Goal: Task Accomplishment & Management: Use online tool/utility

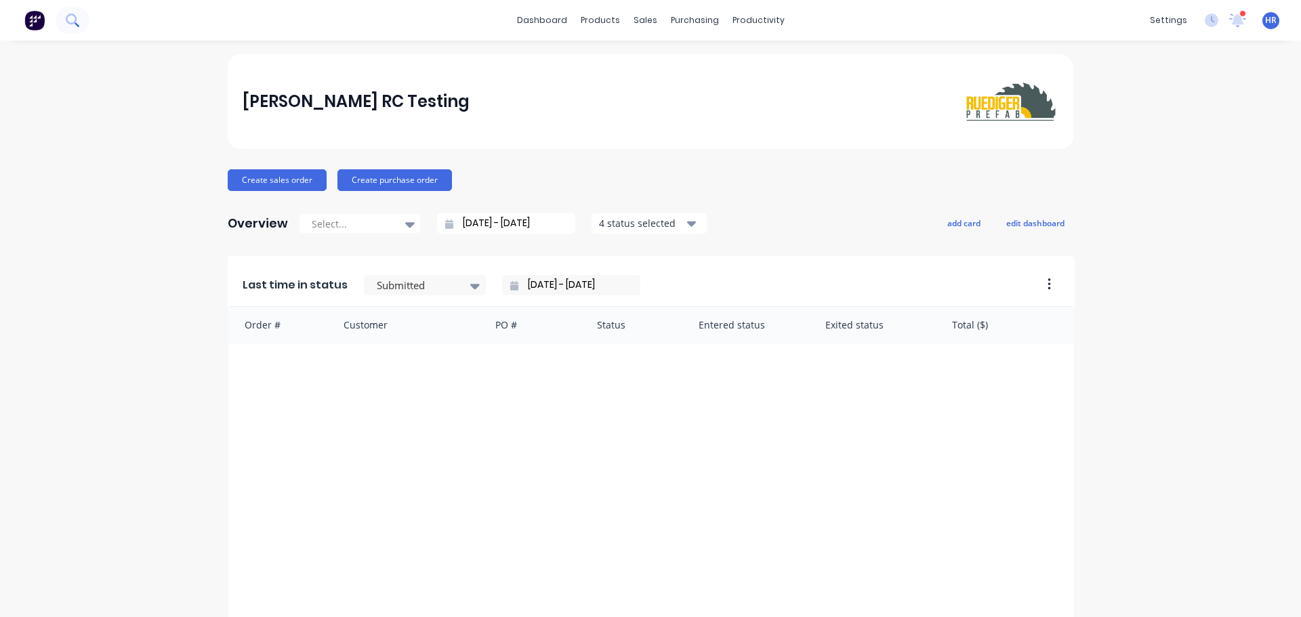
click at [79, 18] on button at bounding box center [73, 20] width 34 height 27
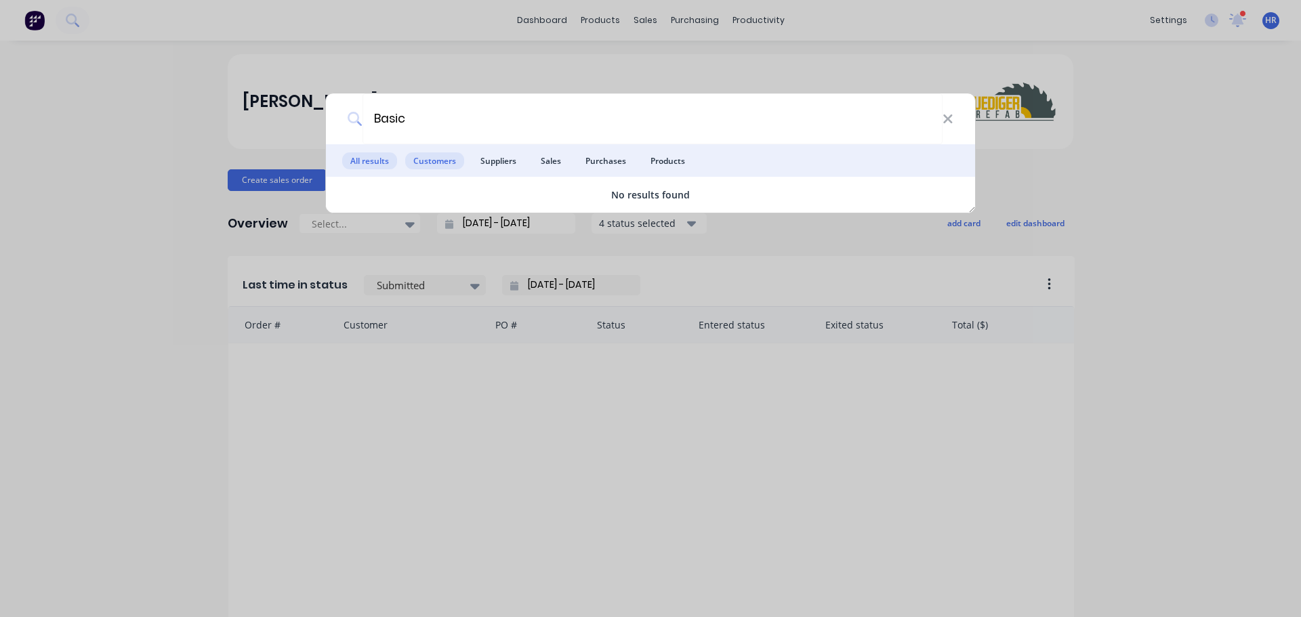
click at [432, 163] on span "Customers" at bounding box center [434, 160] width 59 height 17
drag, startPoint x: 648, startPoint y: 153, endPoint x: 636, endPoint y: 152, distance: 11.5
click at [648, 153] on span "Products" at bounding box center [667, 160] width 51 height 17
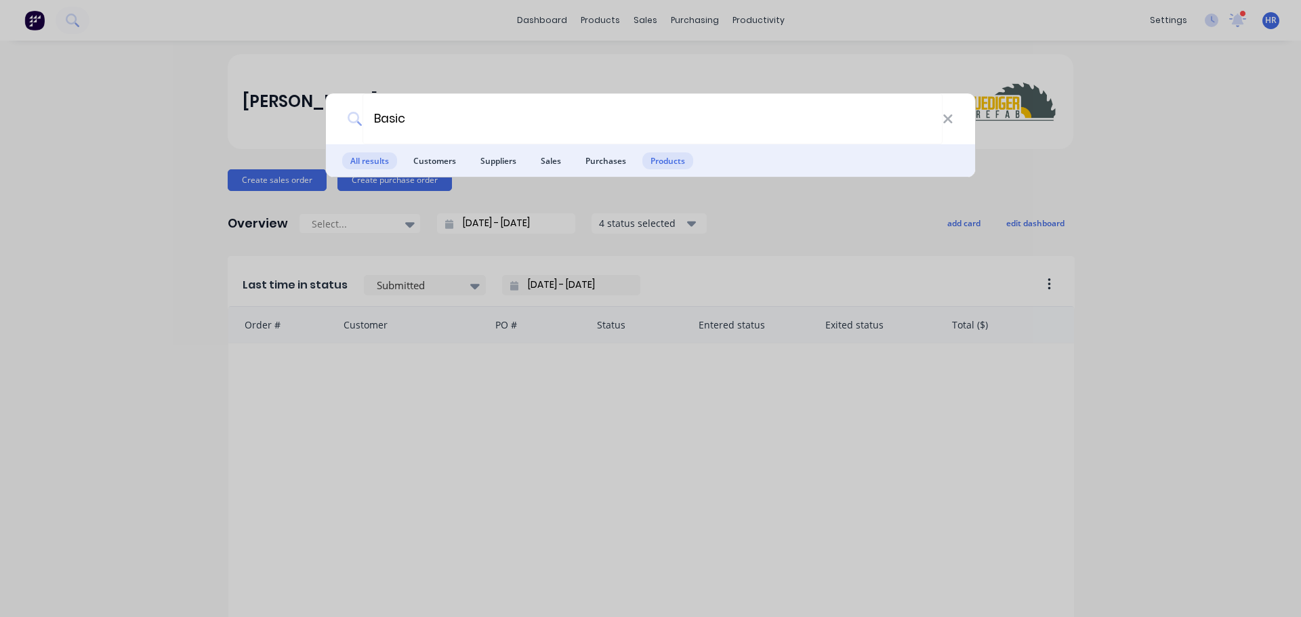
click at [381, 157] on span "All results" at bounding box center [369, 160] width 55 height 17
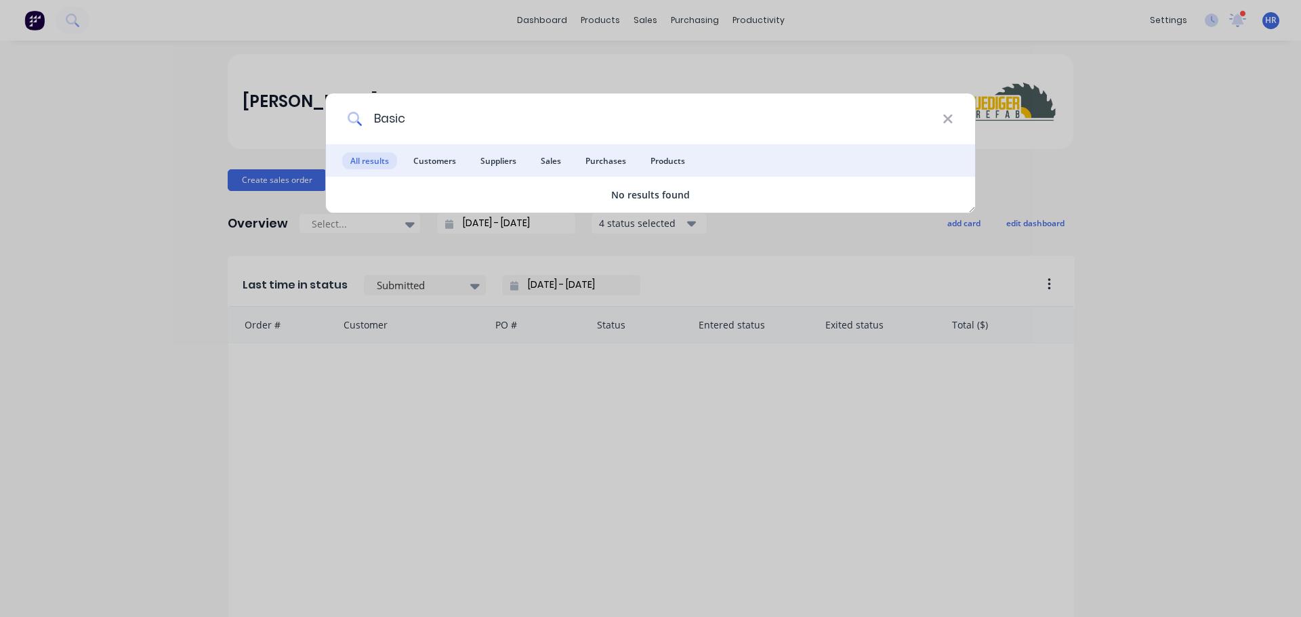
click at [560, 129] on input "Basic" at bounding box center [652, 119] width 580 height 51
type input "]"
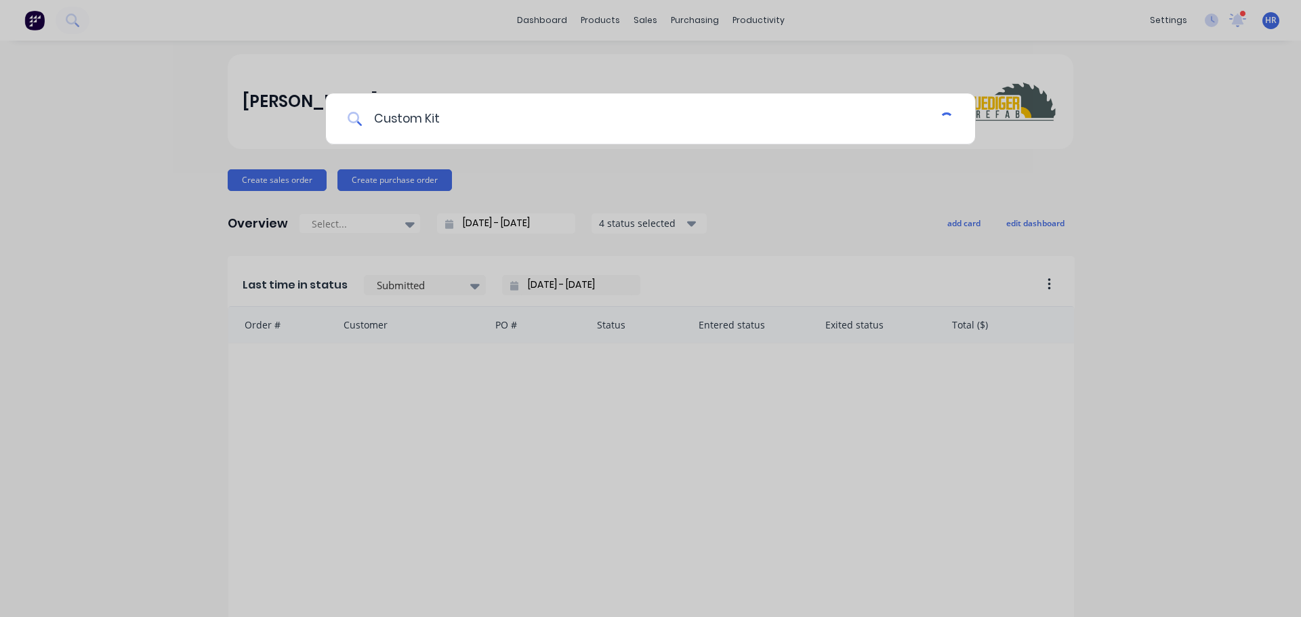
type input "Custom Kit"
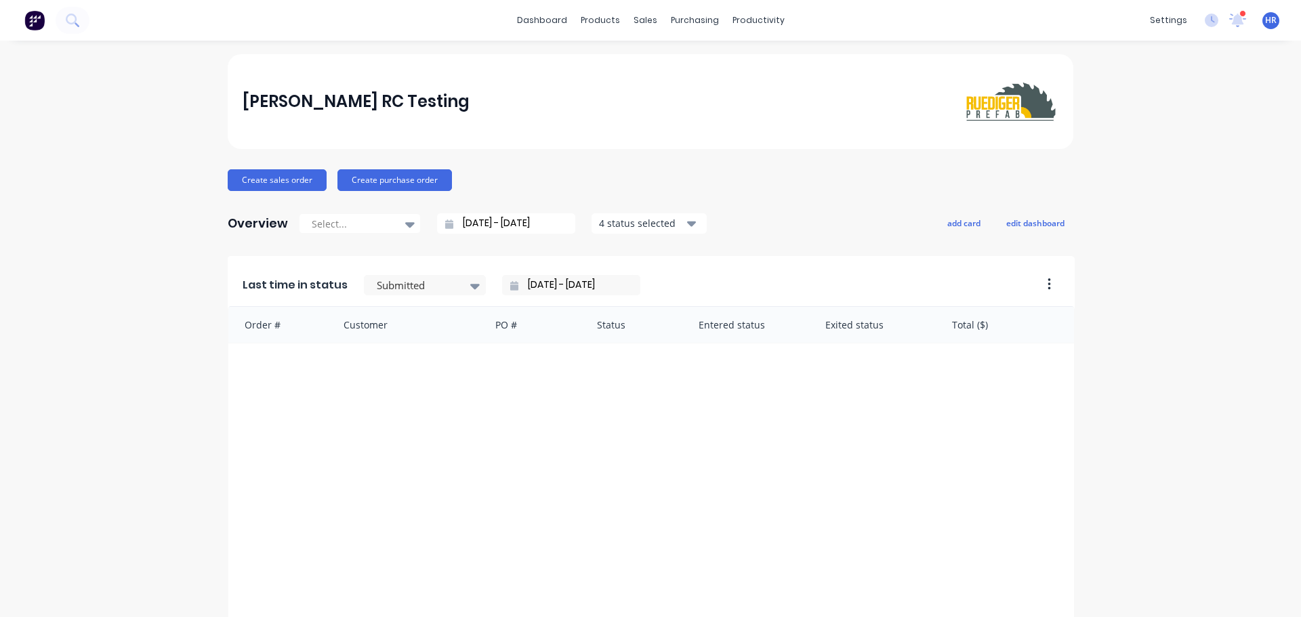
click at [90, 15] on div "dashboard products sales purchasing productivity dashboard products Product Cat…" at bounding box center [650, 20] width 1301 height 41
click at [74, 18] on icon at bounding box center [72, 20] width 13 height 13
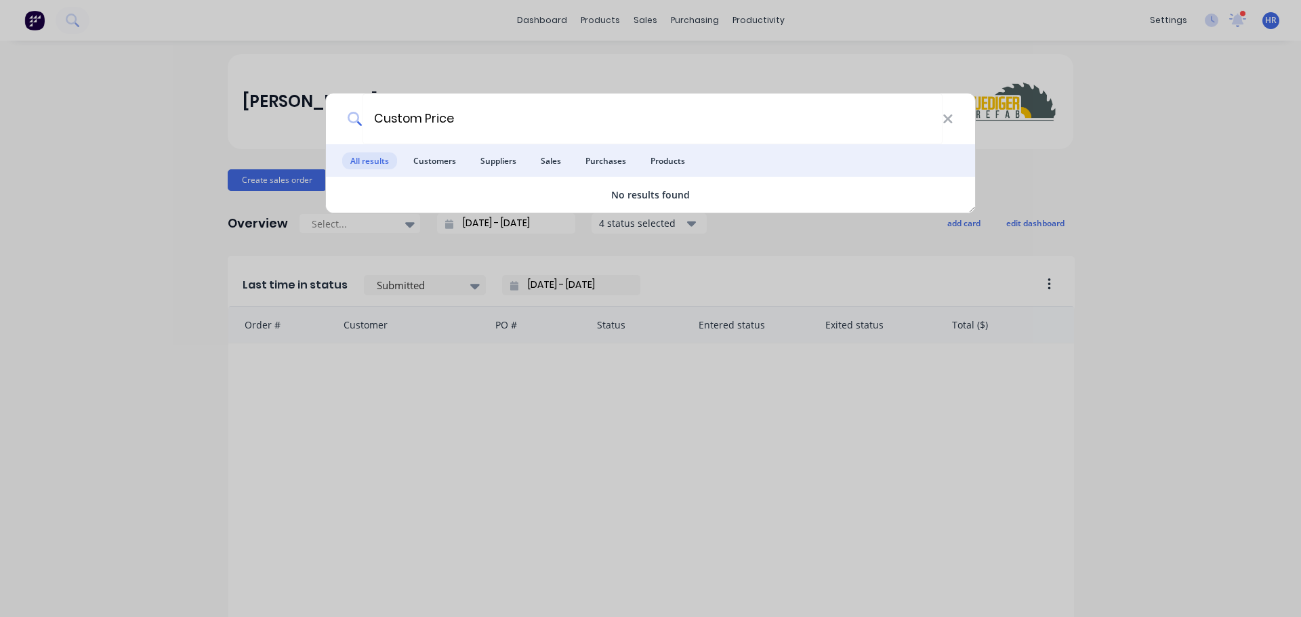
type input "Custom Price"
click at [792, 73] on div "Custom Price All results Customers Suppliers Sales Purchases Products No result…" at bounding box center [650, 308] width 1301 height 617
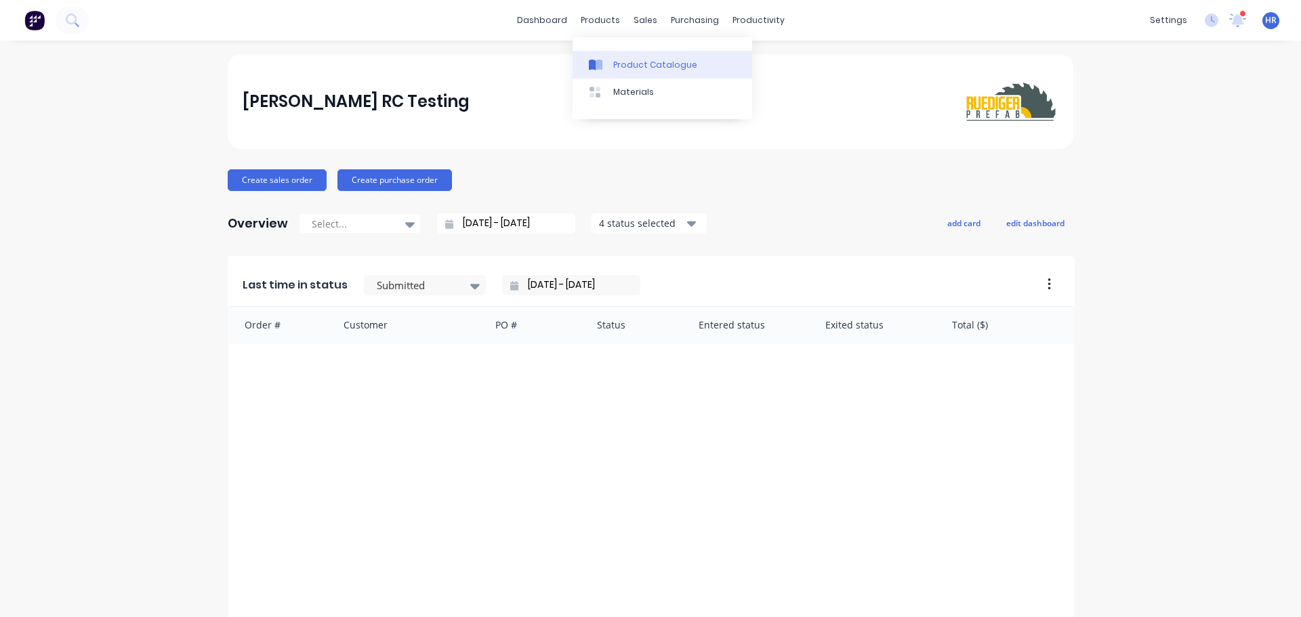
click at [631, 64] on div "Product Catalogue" at bounding box center [655, 65] width 84 height 12
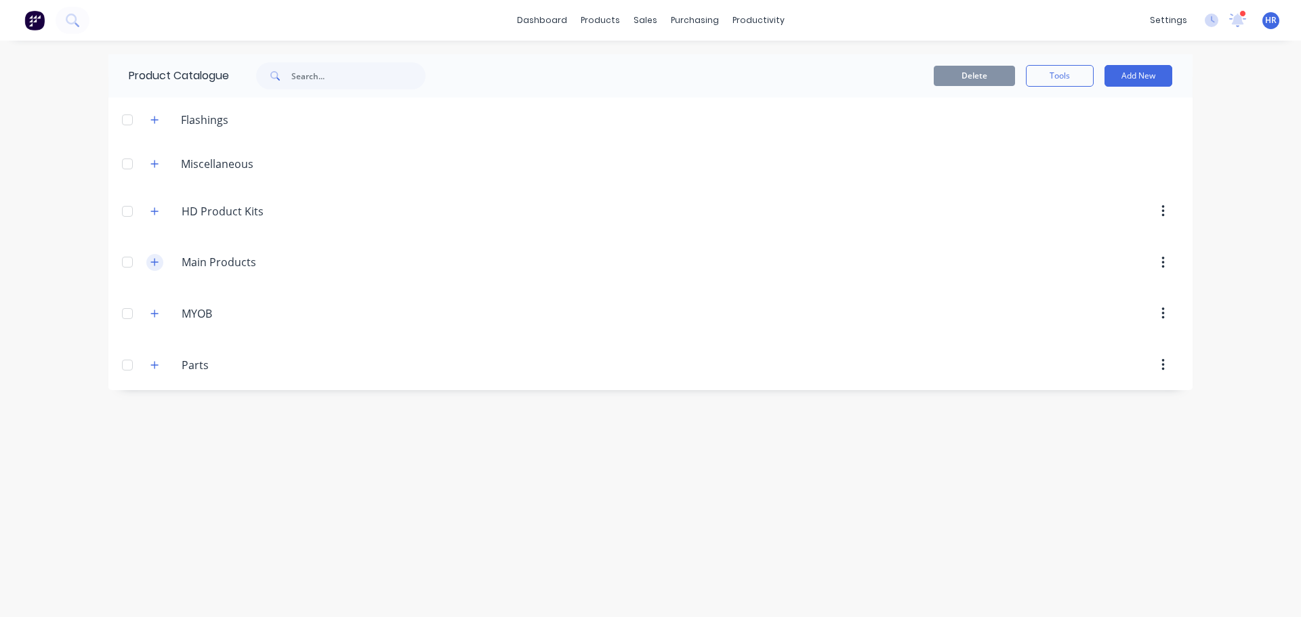
click at [150, 259] on button "button" at bounding box center [154, 262] width 17 height 17
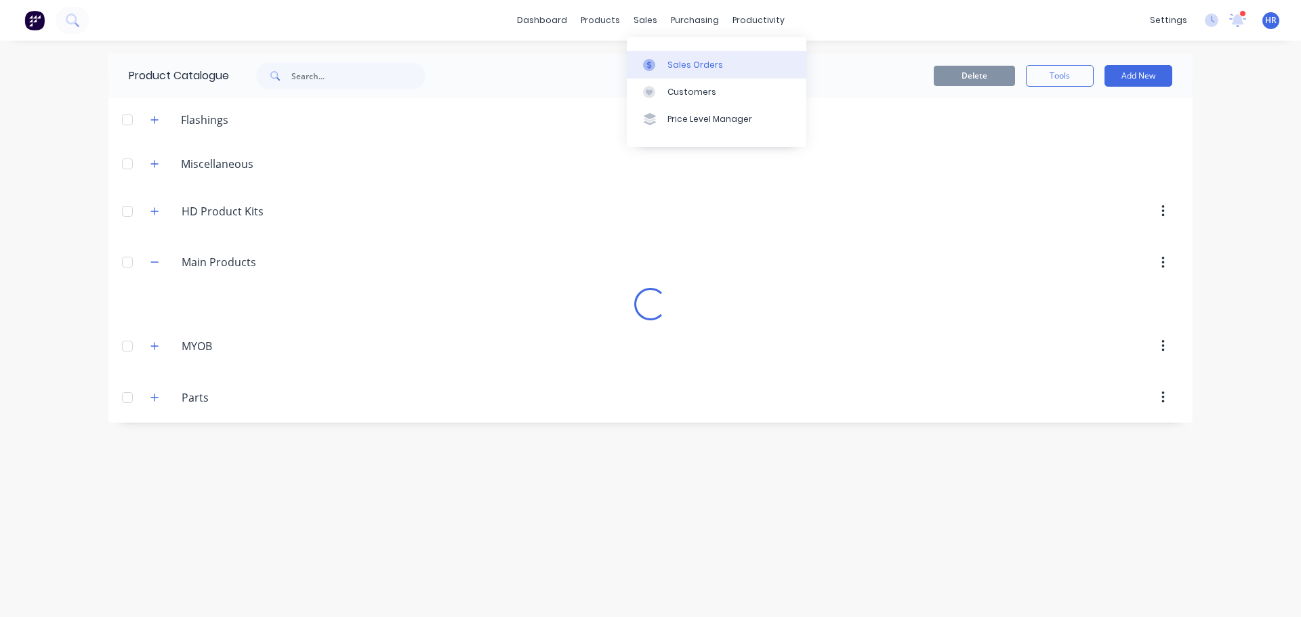
click at [693, 71] on link "Sales Orders" at bounding box center [717, 64] width 180 height 27
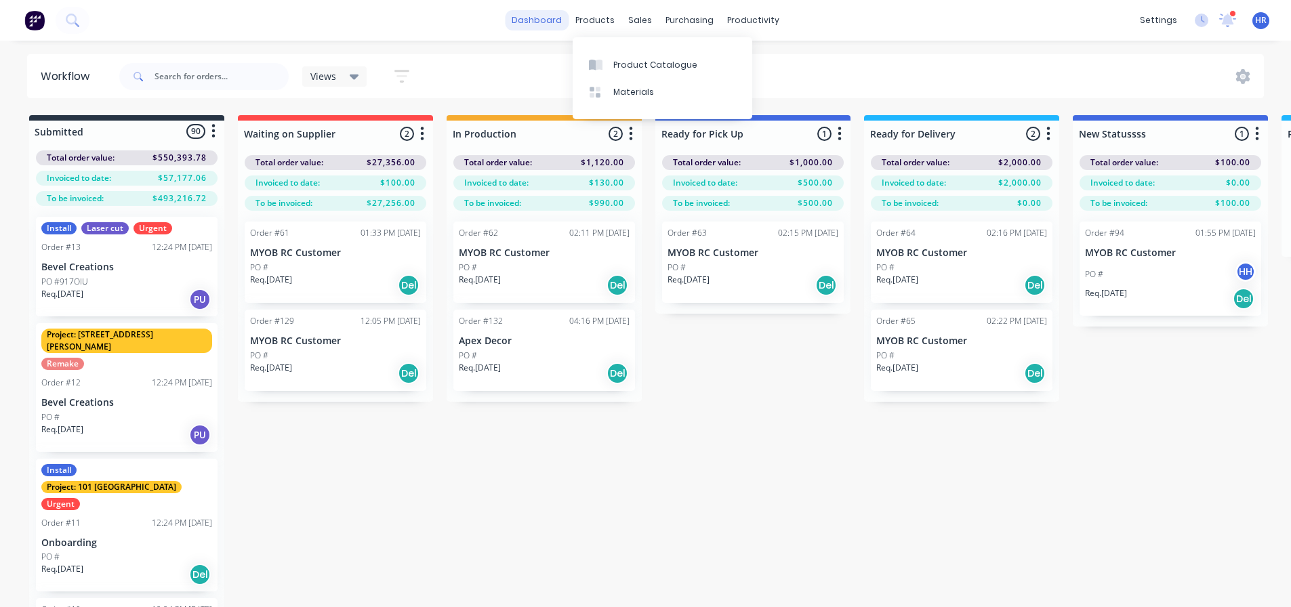
click at [549, 26] on link "dashboard" at bounding box center [537, 20] width 64 height 20
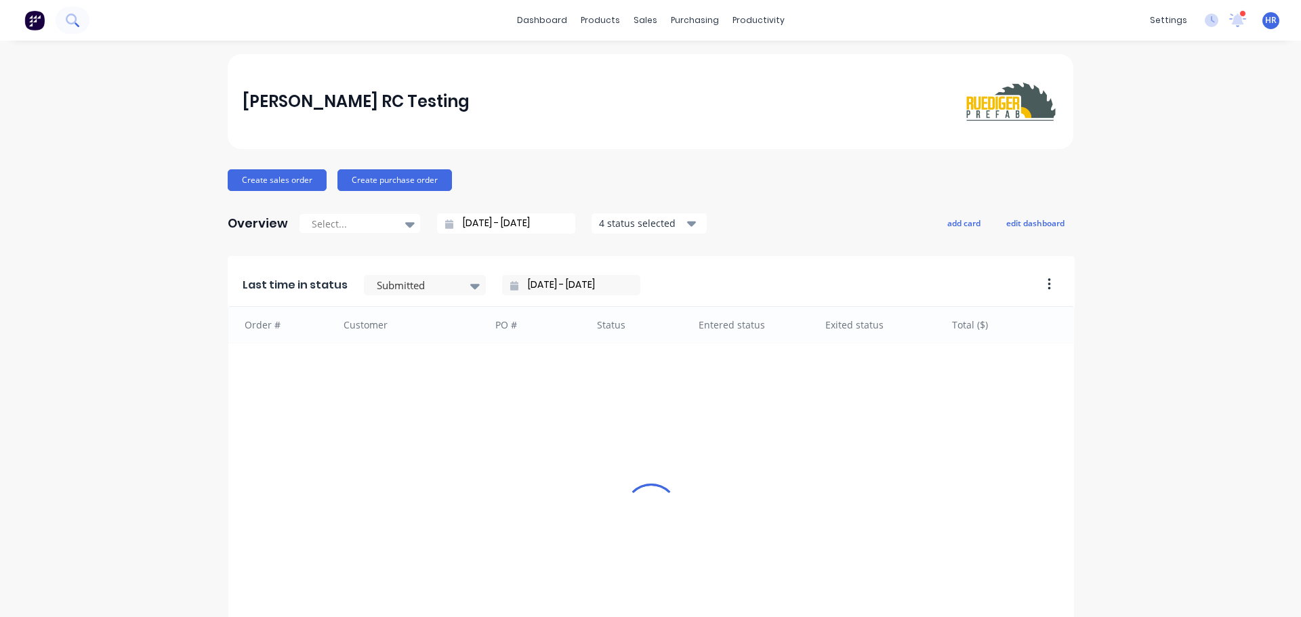
click at [83, 22] on button at bounding box center [73, 20] width 34 height 27
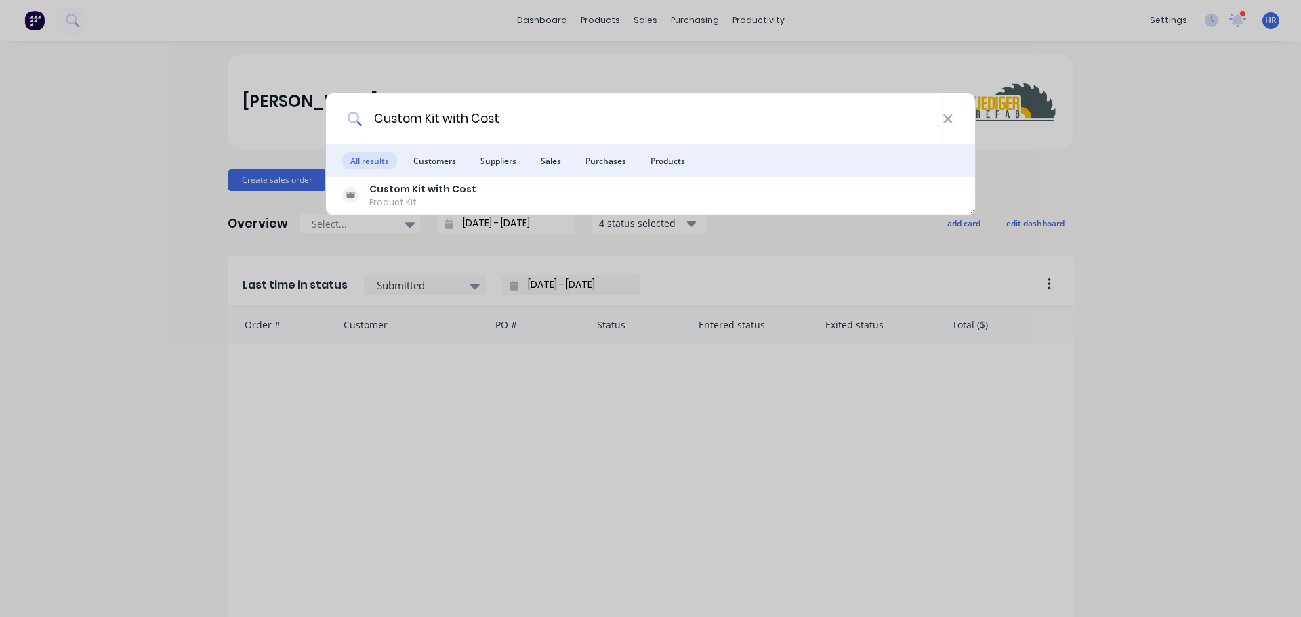
type input "Custom Kit with Cost"
click at [596, 74] on div "Custom Kit with Cost All results Customers Suppliers Sales Purchases Products C…" at bounding box center [650, 308] width 1301 height 617
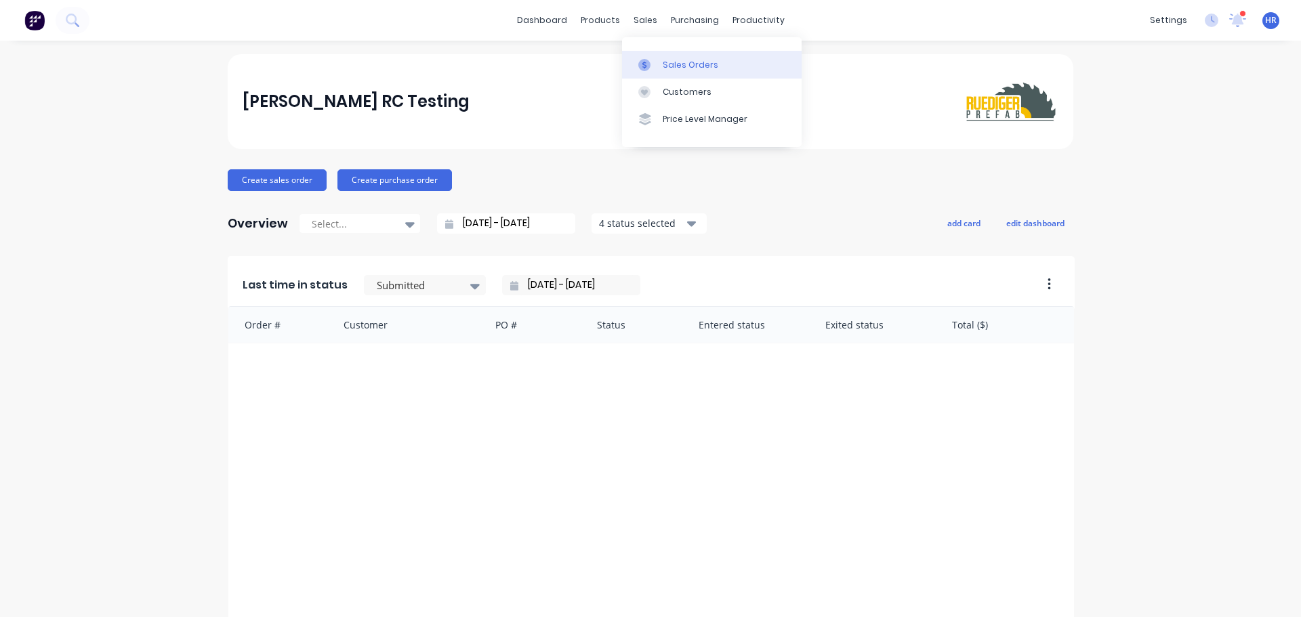
click at [680, 60] on div "Sales Orders" at bounding box center [691, 65] width 56 height 12
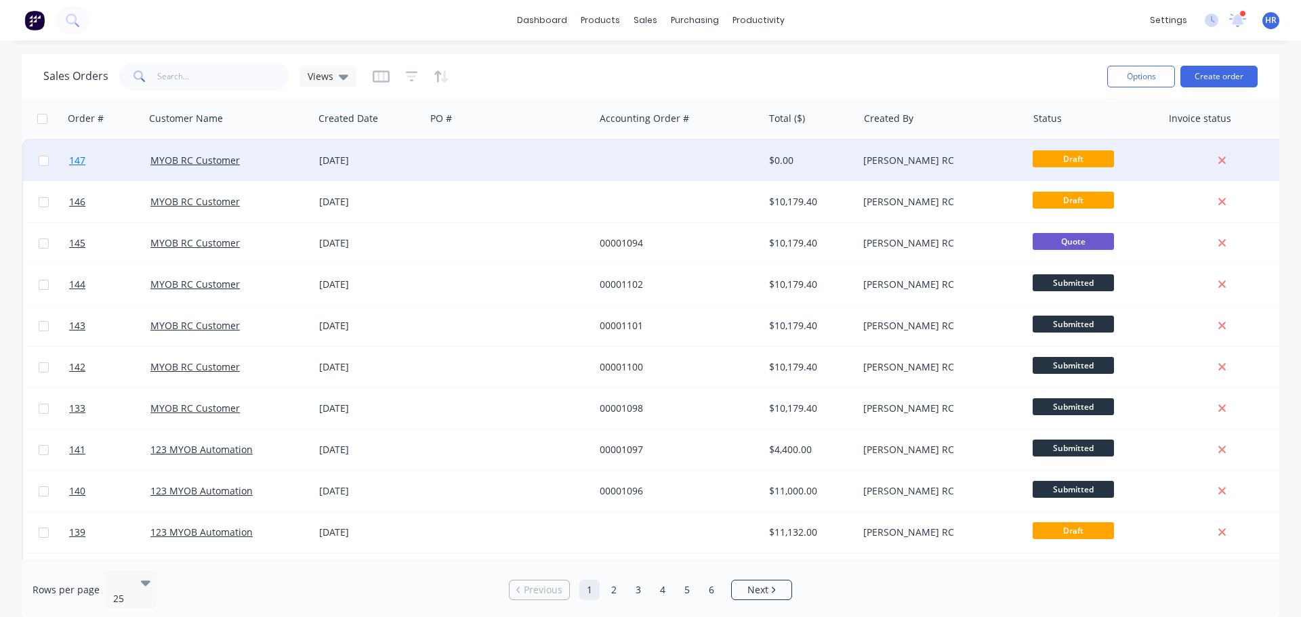
click at [107, 159] on link "147" at bounding box center [109, 160] width 81 height 41
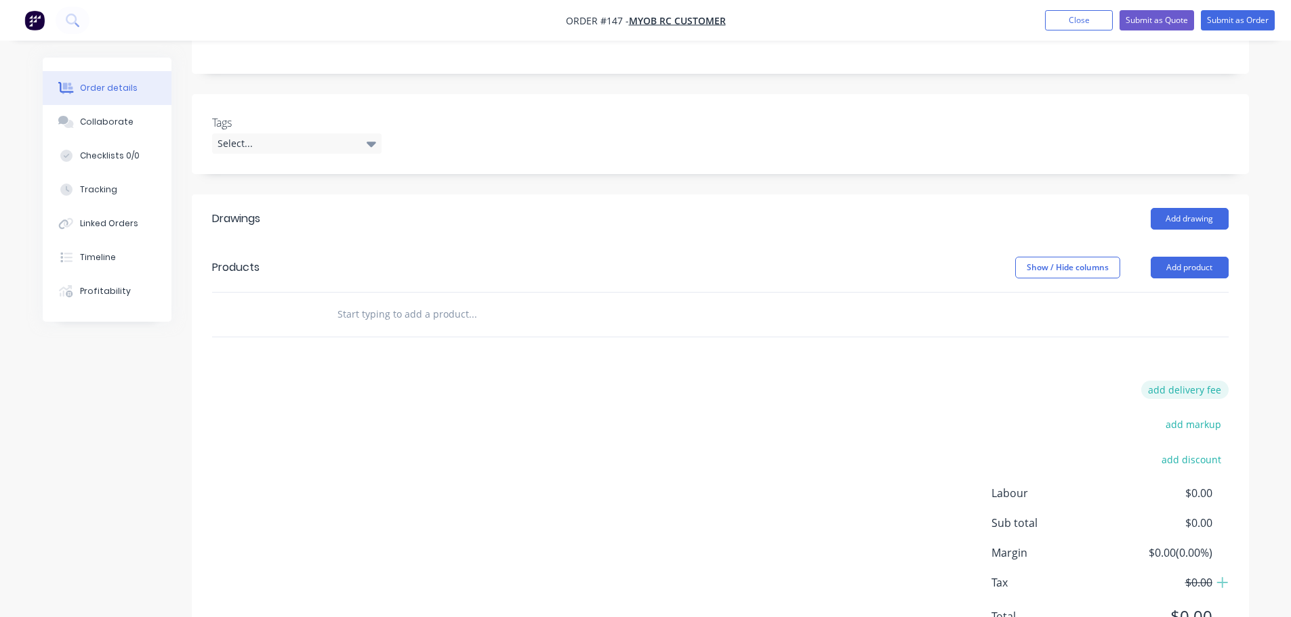
scroll to position [271, 0]
click at [377, 319] on input "text" at bounding box center [472, 313] width 271 height 27
type input "Custom Kit with Cost"
drag, startPoint x: 926, startPoint y: 411, endPoint x: 862, endPoint y: 401, distance: 64.5
click at [926, 410] on div "add delivery fee add markup add discount Labour $0.00 Sub total $0.00 Margin $0…" at bounding box center [720, 511] width 1016 height 262
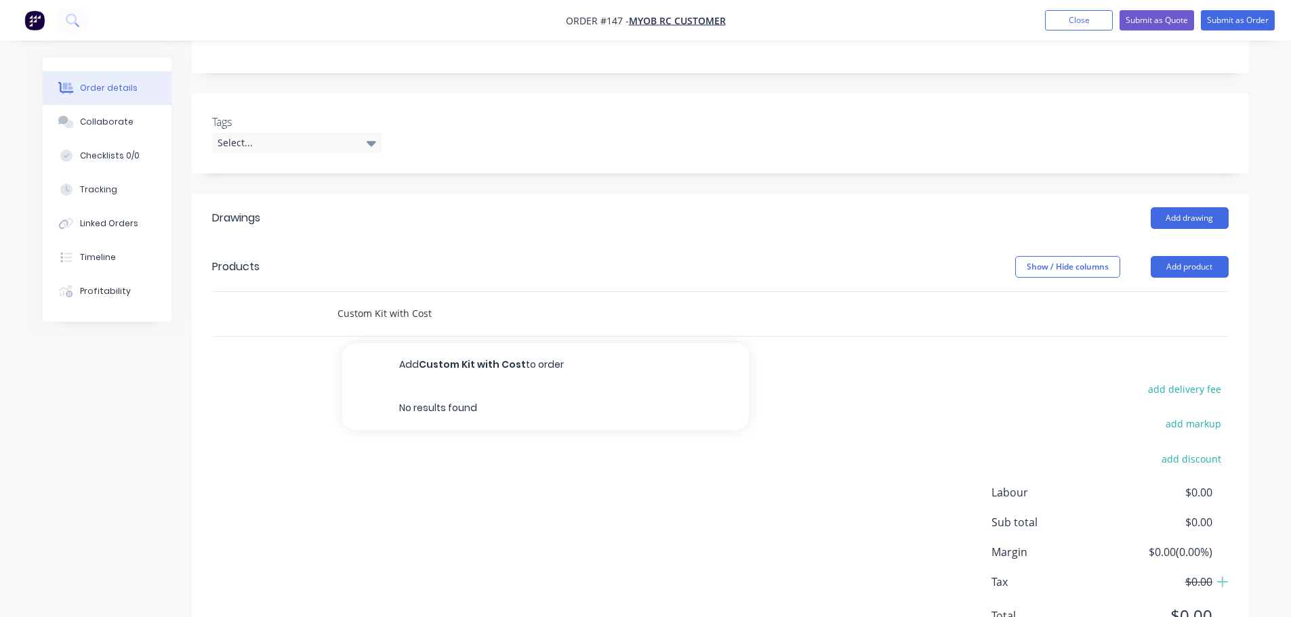
click at [508, 320] on input "Custom Kit with Cost" at bounding box center [472, 313] width 271 height 27
click at [906, 481] on div "add delivery fee add markup add discount Labour $0.00 Sub total $0.00 Margin $0…" at bounding box center [720, 511] width 1016 height 262
drag, startPoint x: 1091, startPoint y: 26, endPoint x: 1081, endPoint y: 28, distance: 9.7
click at [1091, 26] on button "Close" at bounding box center [1079, 20] width 68 height 20
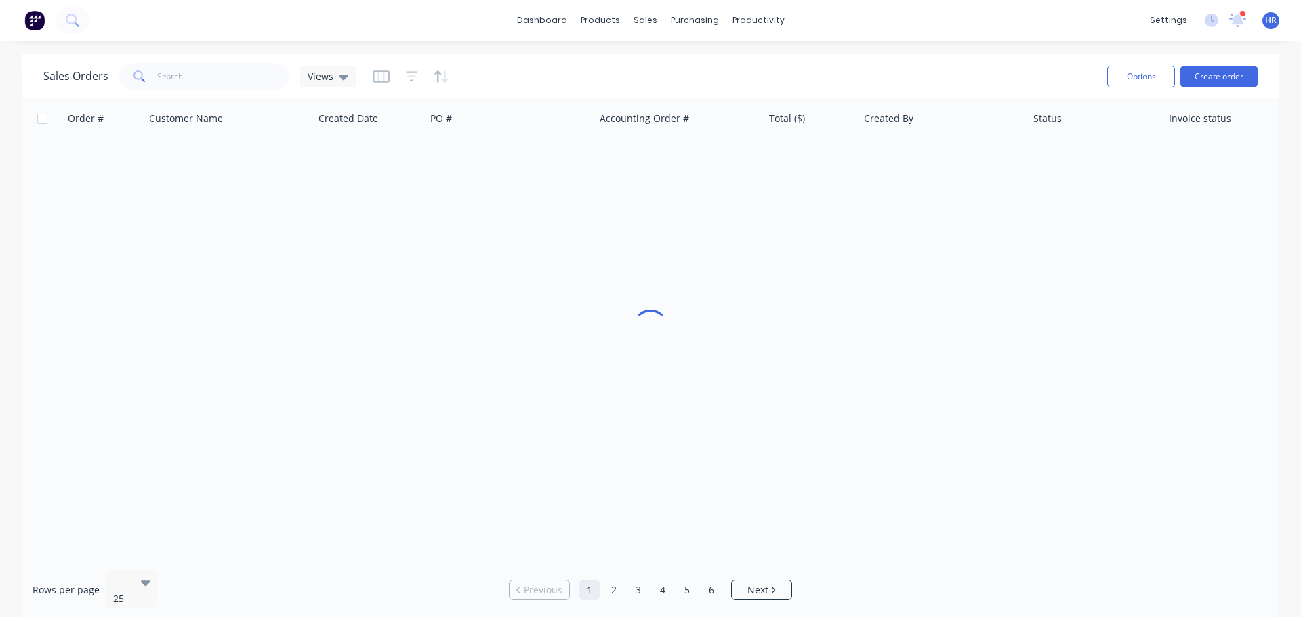
click at [423, 35] on div "dashboard products sales purchasing productivity dashboard products Product Cat…" at bounding box center [650, 20] width 1301 height 41
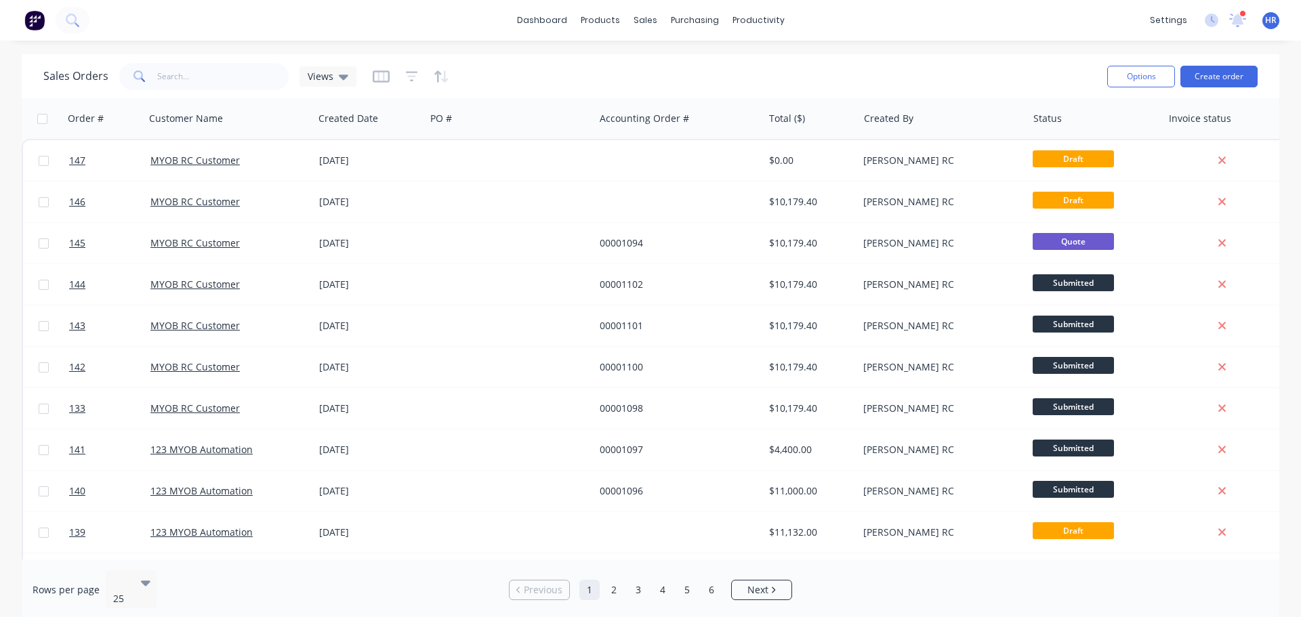
click at [281, 33] on div "dashboard products sales purchasing productivity dashboard products Product Cat…" at bounding box center [650, 20] width 1301 height 41
click at [72, 24] on icon at bounding box center [72, 20] width 13 height 13
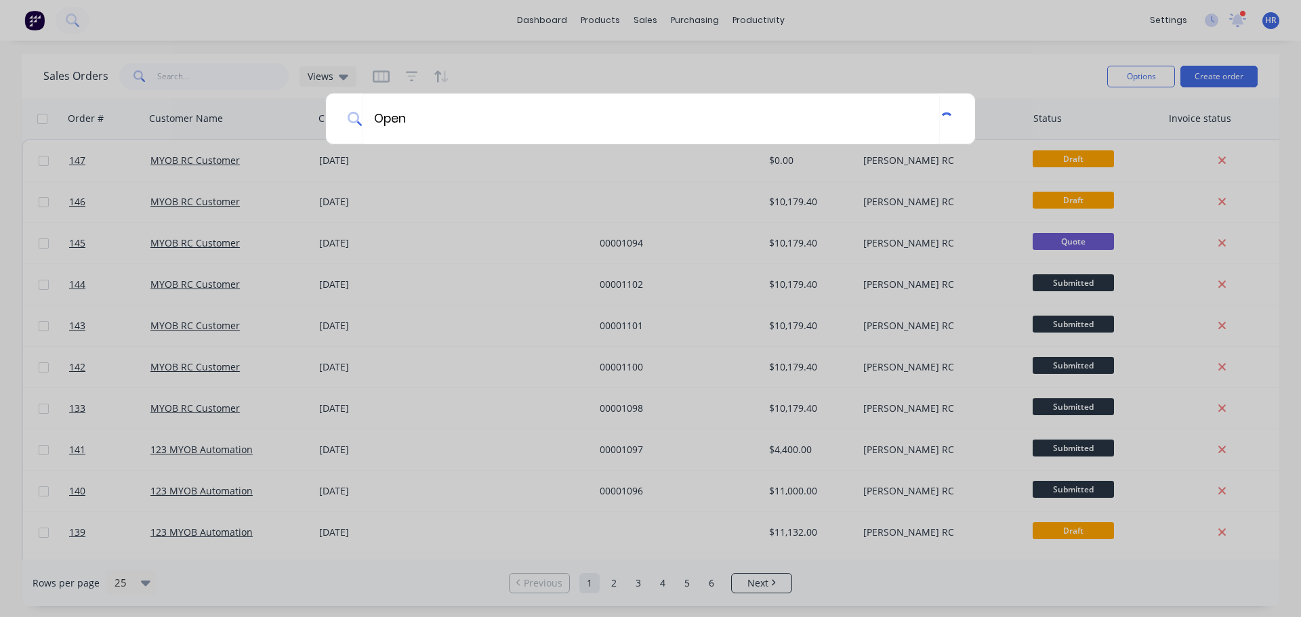
type input "Ope"
type input "Basic"
click at [486, 29] on div at bounding box center [650, 308] width 1301 height 617
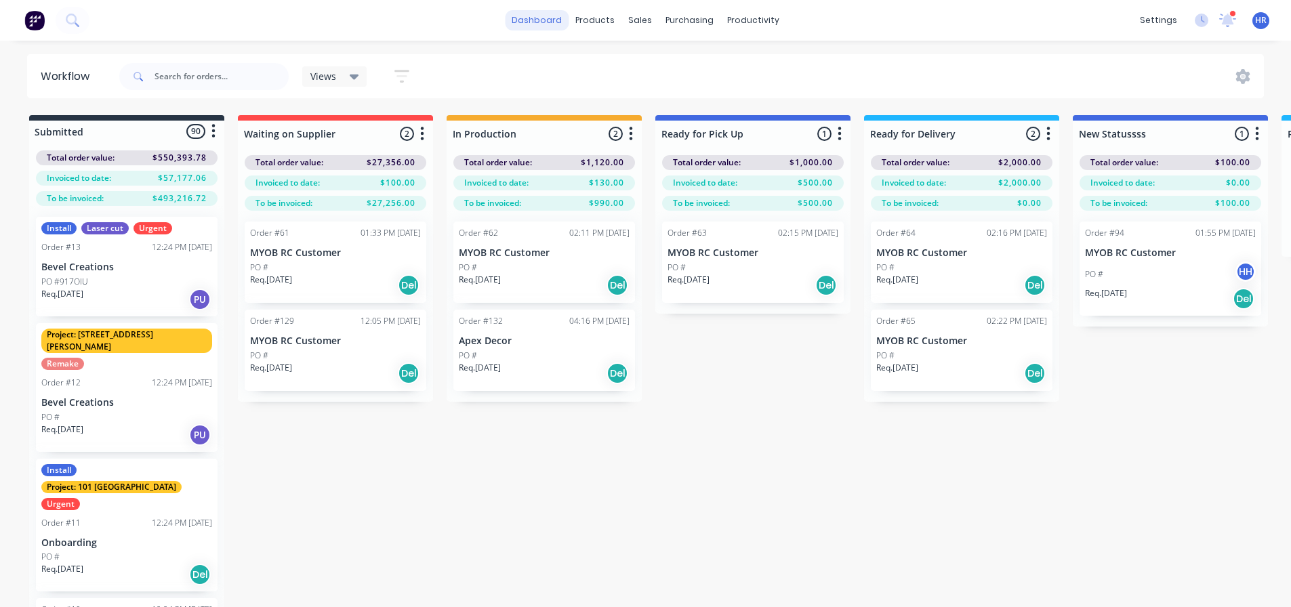
click at [540, 18] on link "dashboard" at bounding box center [537, 20] width 64 height 20
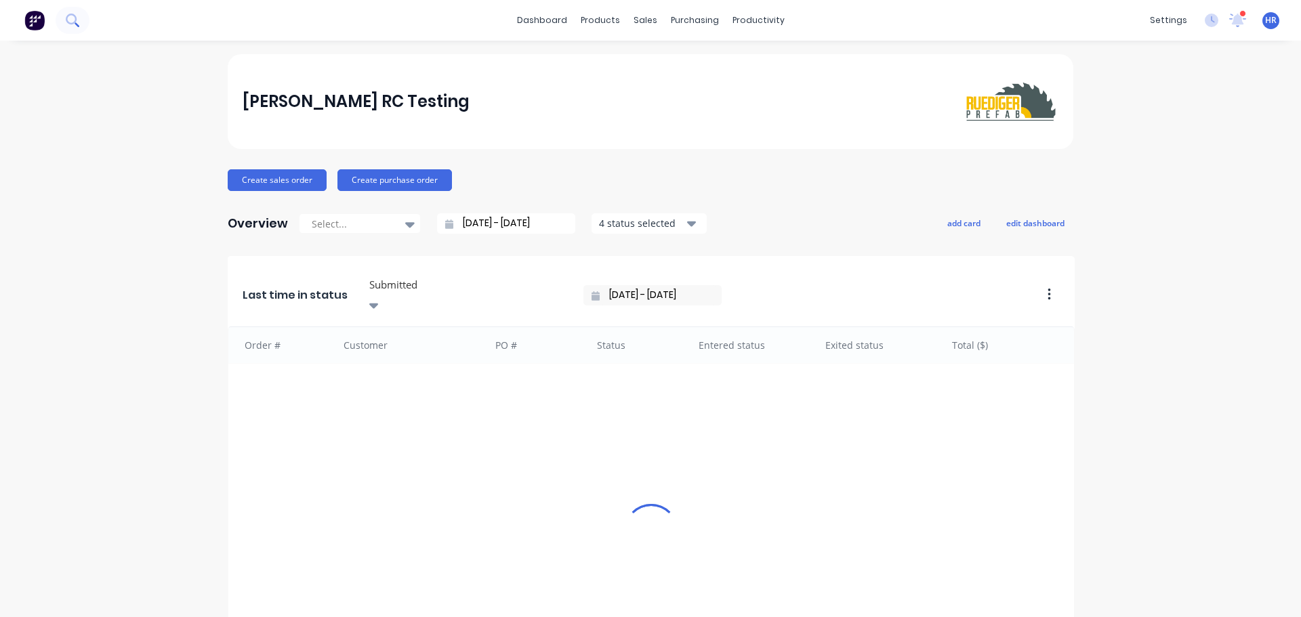
click at [76, 24] on icon at bounding box center [77, 24] width 5 height 5
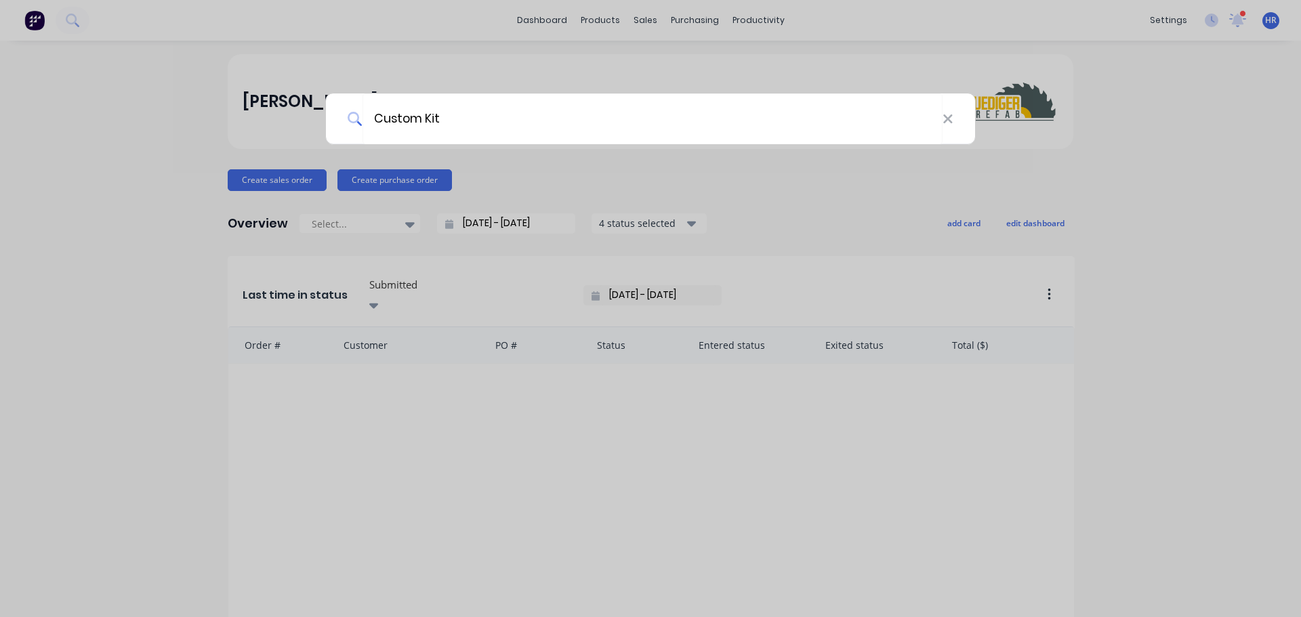
type input "Custom Kit"
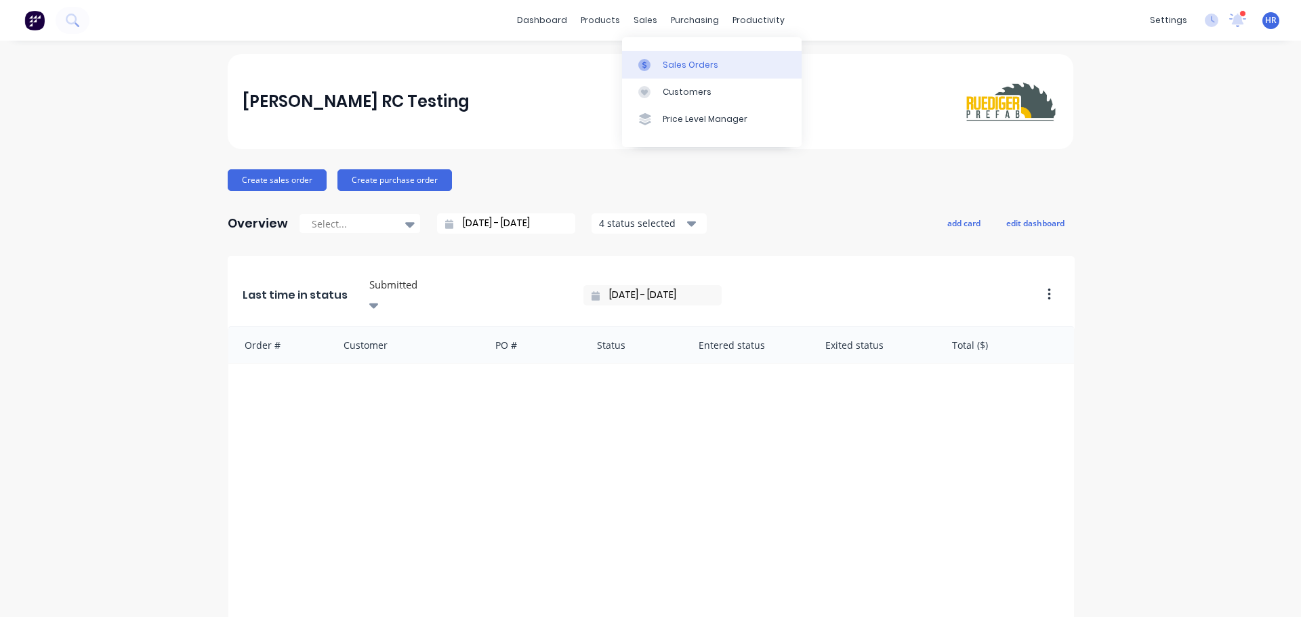
click at [687, 71] on link "Sales Orders" at bounding box center [712, 64] width 180 height 27
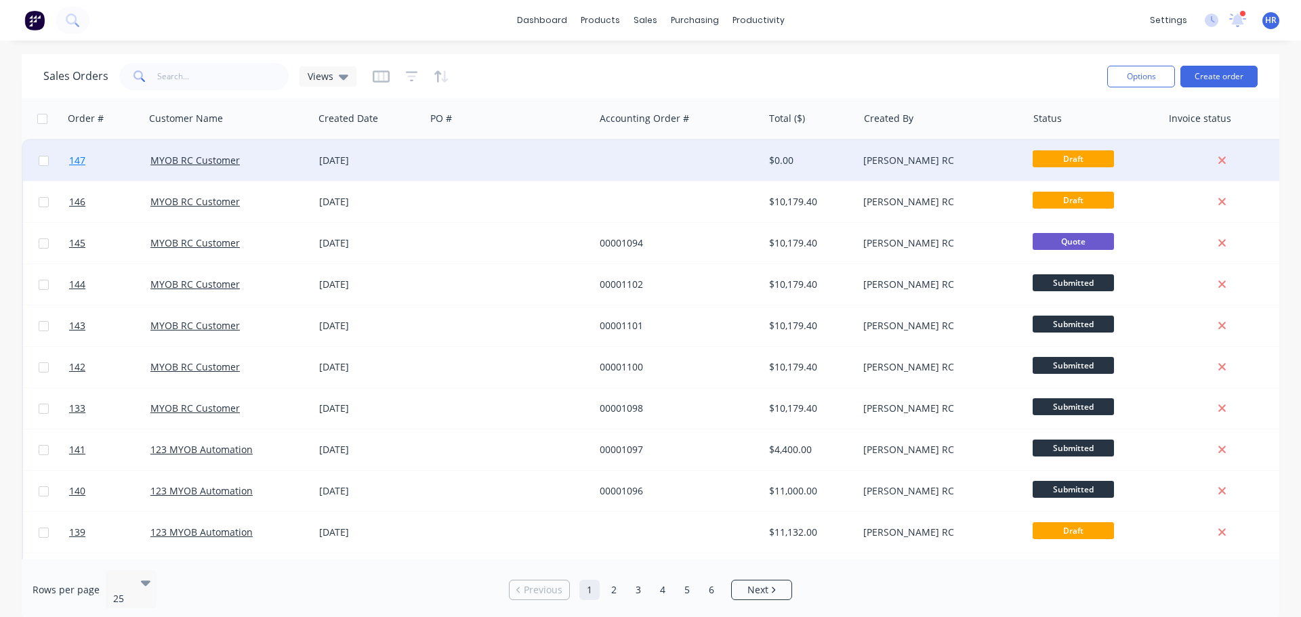
click at [100, 158] on link "147" at bounding box center [109, 160] width 81 height 41
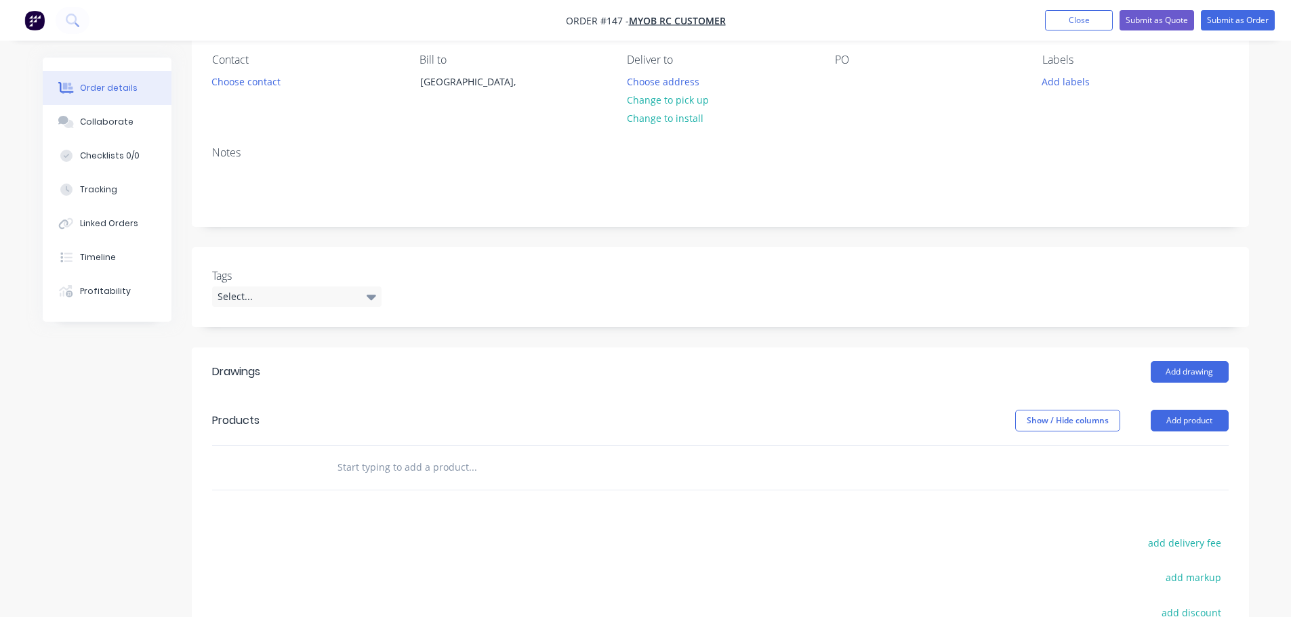
scroll to position [271, 0]
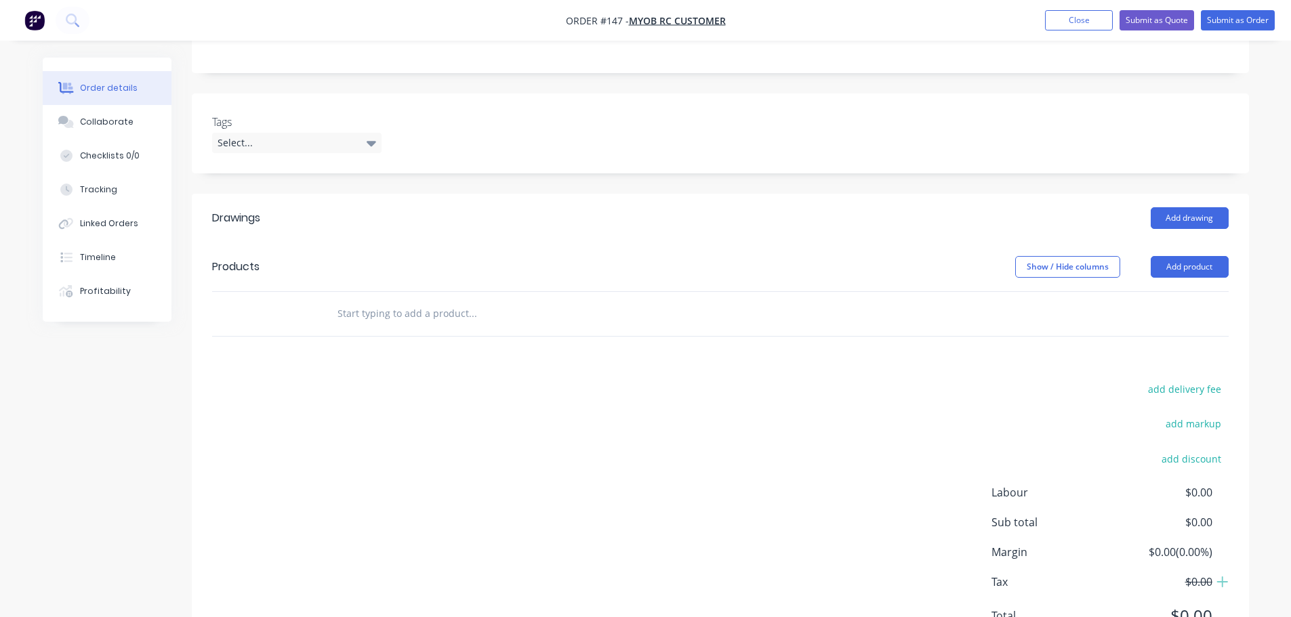
click at [445, 308] on input "text" at bounding box center [472, 313] width 271 height 27
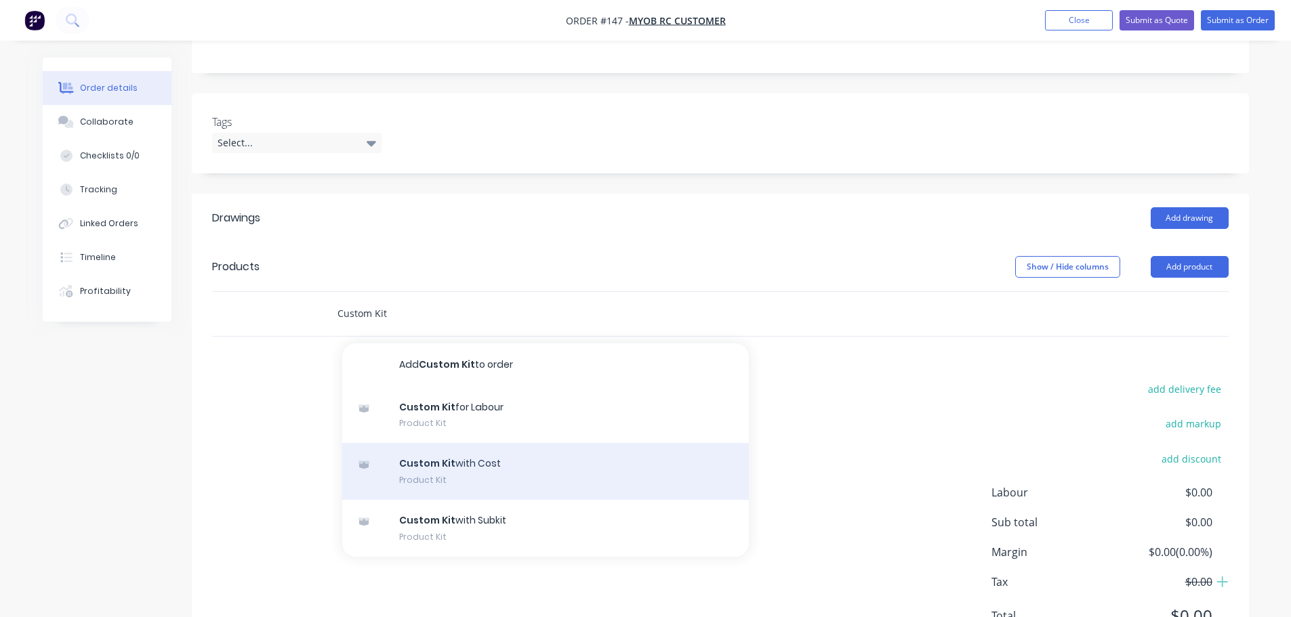
type input "Custom Kit"
click at [527, 480] on div "Custom Kit with Cost Product Kit" at bounding box center [545, 471] width 407 height 57
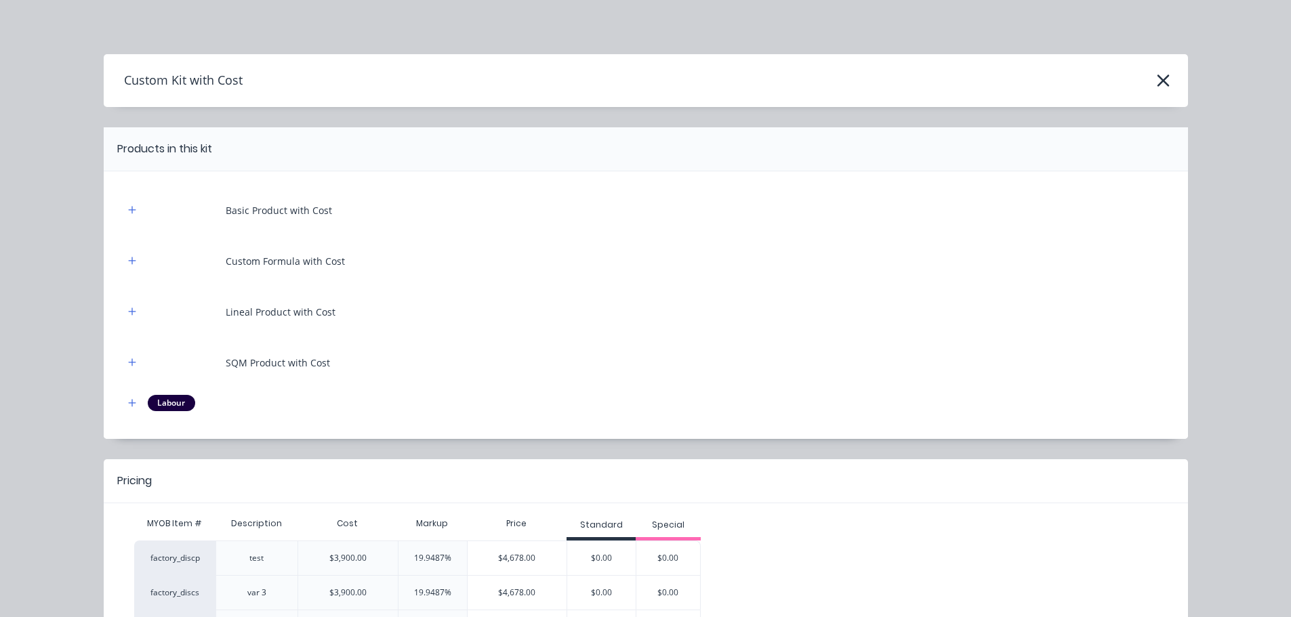
scroll to position [108, 0]
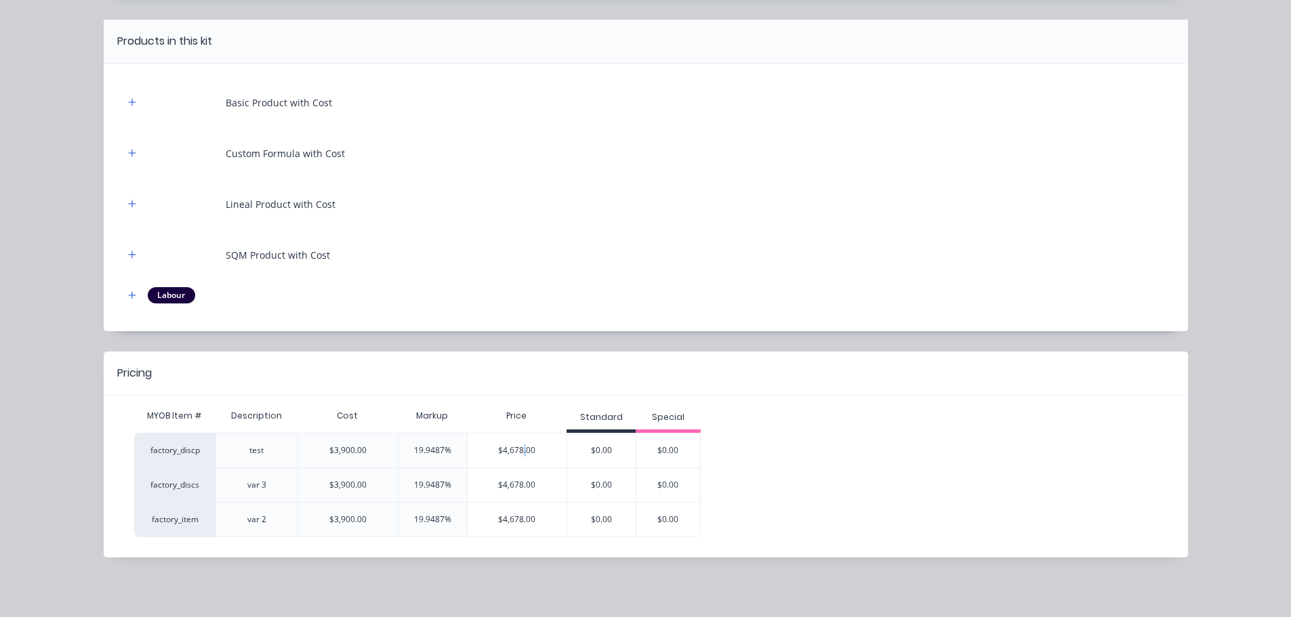
click at [521, 452] on div "$4,678.00" at bounding box center [518, 451] width 100 height 34
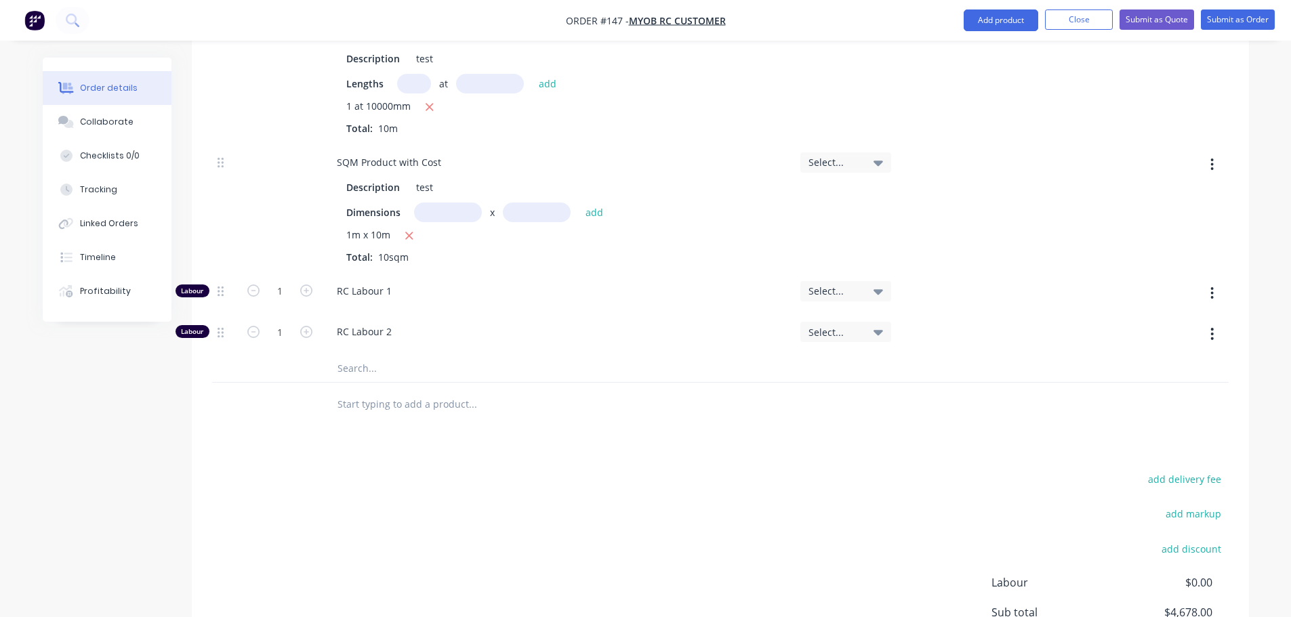
scroll to position [1062, 0]
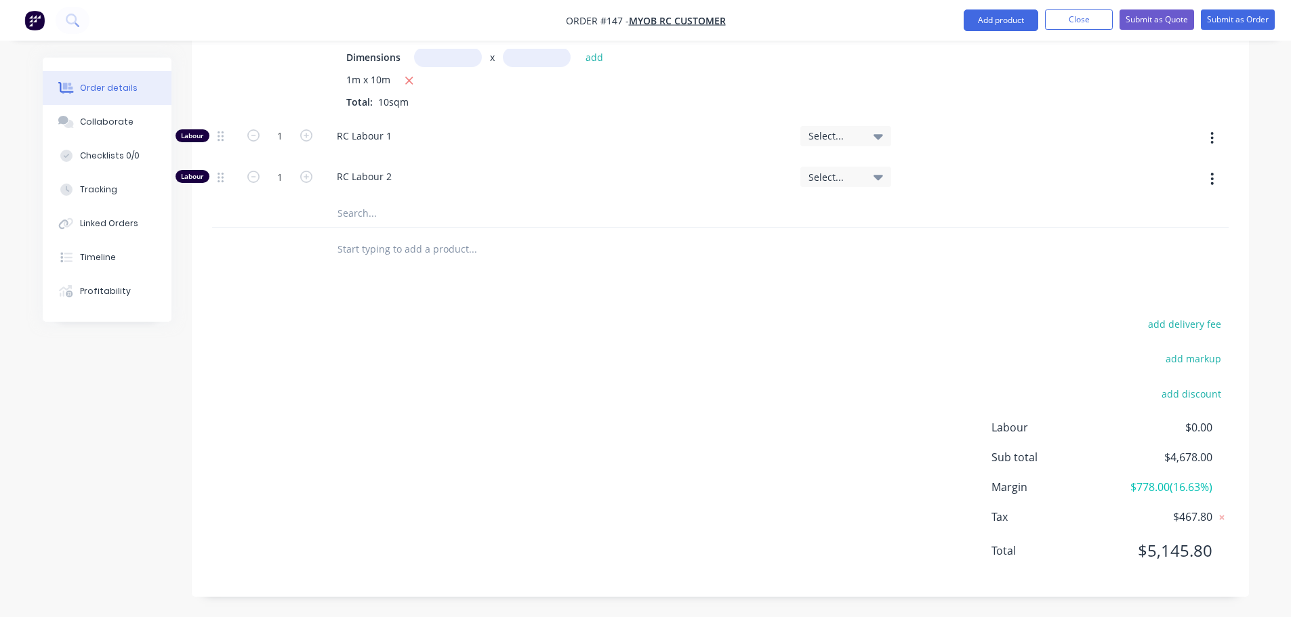
click at [413, 246] on input "text" at bounding box center [472, 249] width 271 height 27
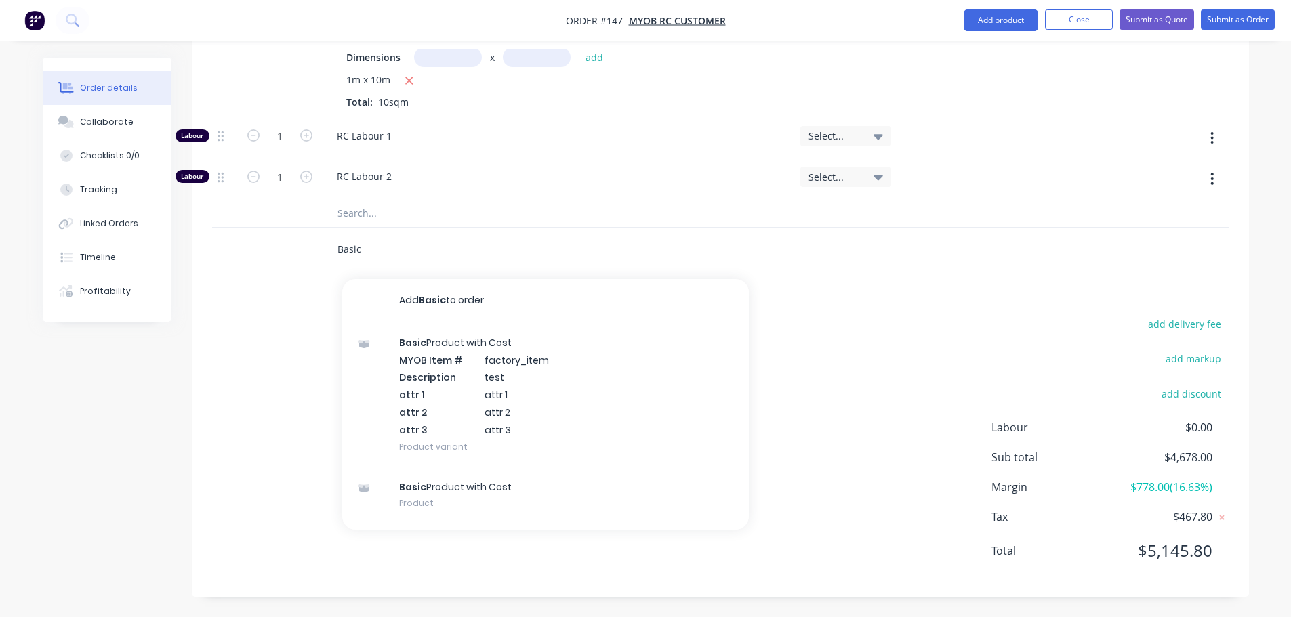
type input "Basic"
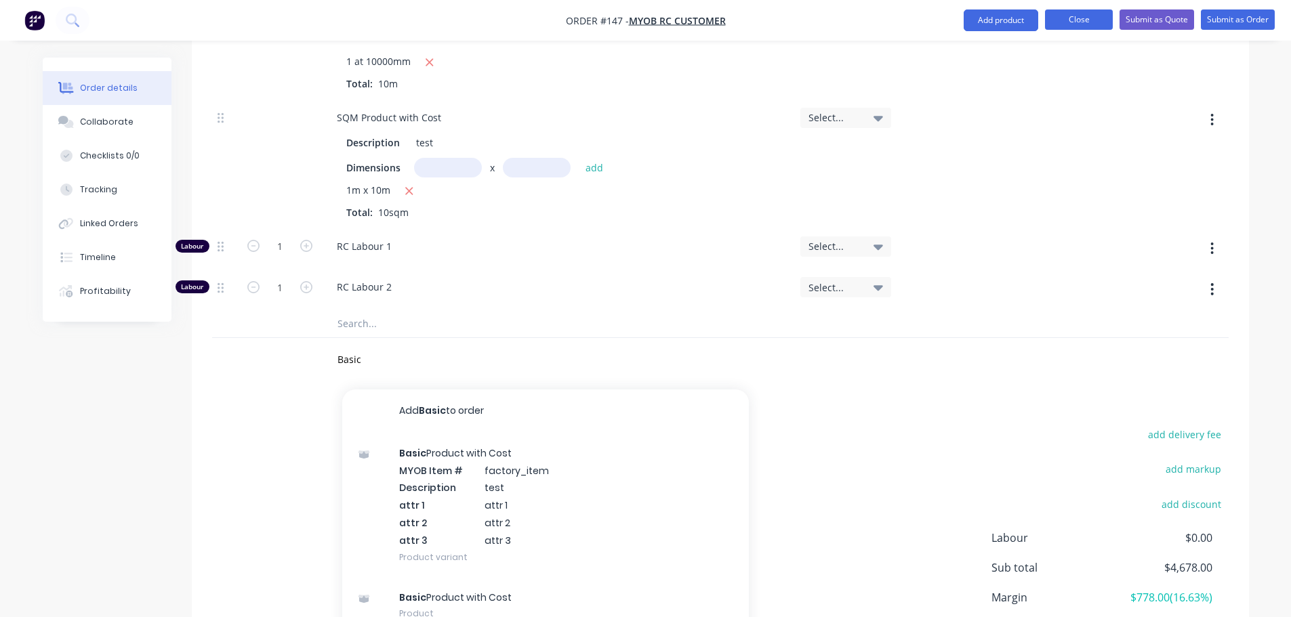
scroll to position [927, 0]
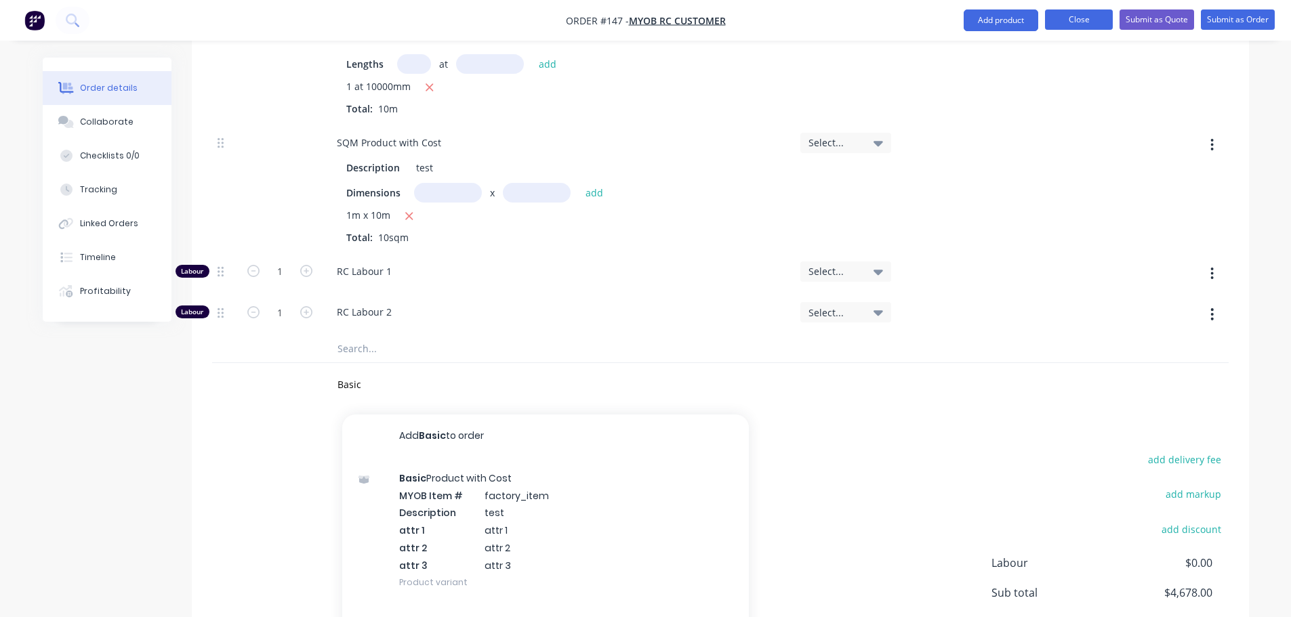
click at [1071, 23] on button "Close" at bounding box center [1079, 19] width 68 height 20
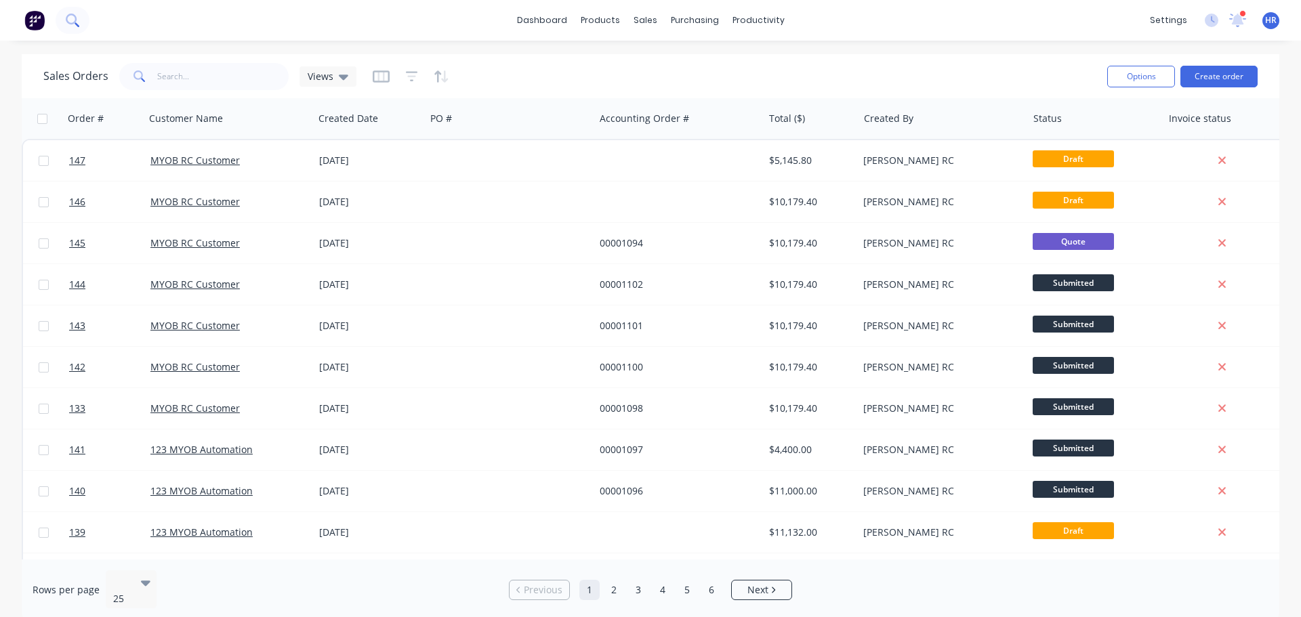
click at [68, 17] on icon at bounding box center [72, 20] width 13 height 13
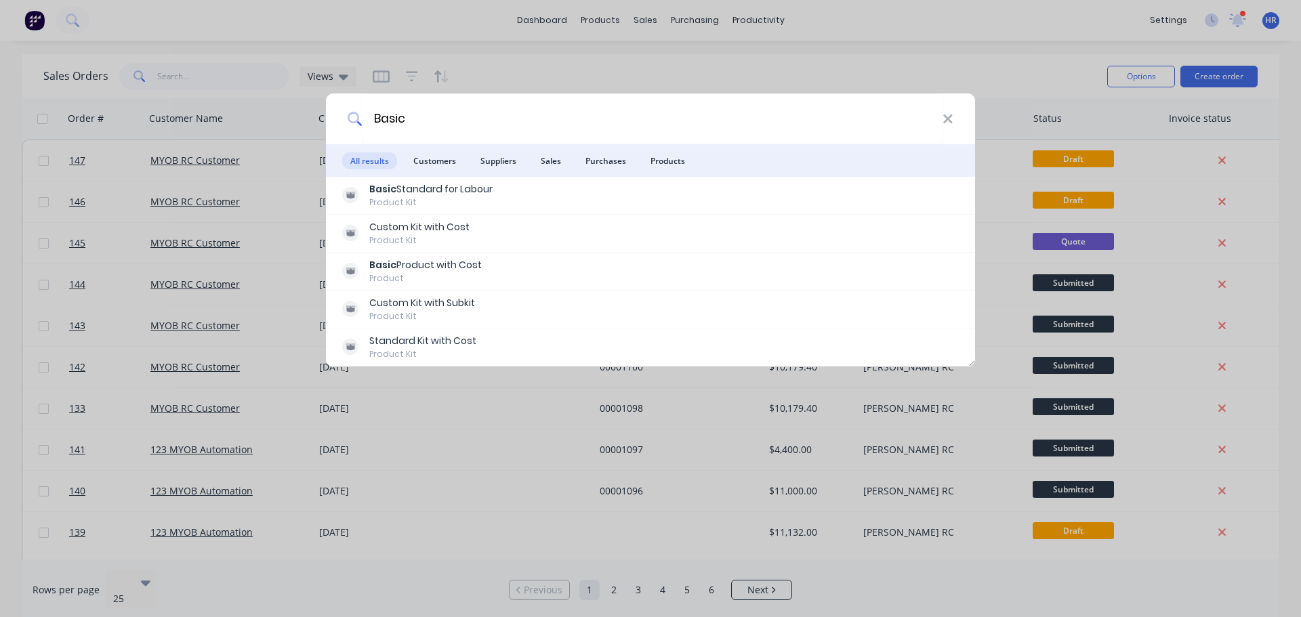
type input "Basic"
